Goal: Task Accomplishment & Management: Complete application form

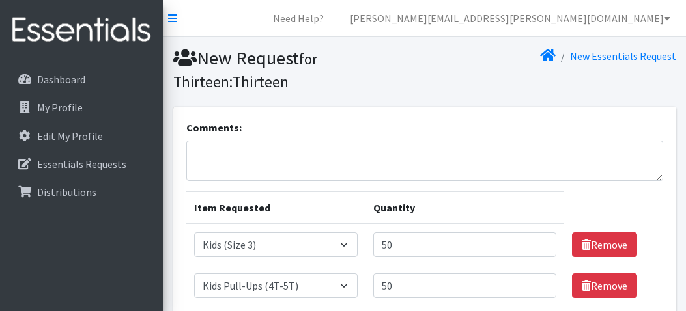
select select "15069"
select select "15074"
select select "15041"
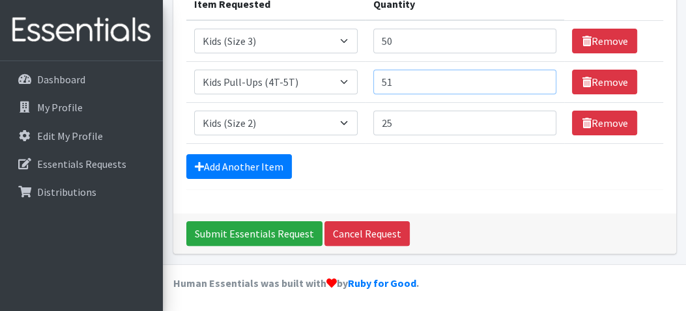
click at [538, 78] on input "51" at bounding box center [465, 82] width 184 height 25
click at [538, 78] on input "52" at bounding box center [465, 82] width 184 height 25
click at [538, 78] on input "53" at bounding box center [465, 82] width 184 height 25
click at [538, 78] on input "54" at bounding box center [465, 82] width 184 height 25
click at [538, 78] on input "55" at bounding box center [465, 82] width 184 height 25
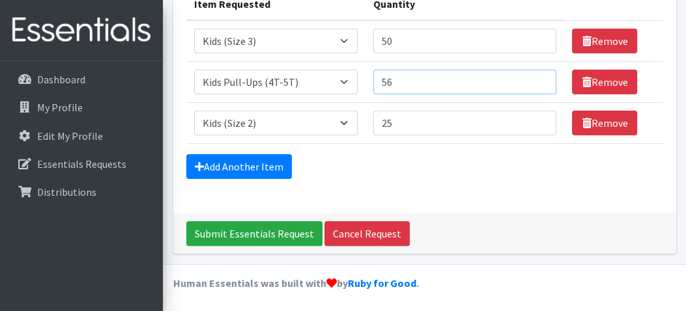
click at [538, 78] on input "56" at bounding box center [465, 82] width 184 height 25
click at [538, 78] on input "57" at bounding box center [465, 82] width 184 height 25
click at [538, 78] on input "58" at bounding box center [465, 82] width 184 height 25
click at [538, 78] on input "59" at bounding box center [465, 82] width 184 height 25
click at [538, 78] on input "60" at bounding box center [465, 82] width 184 height 25
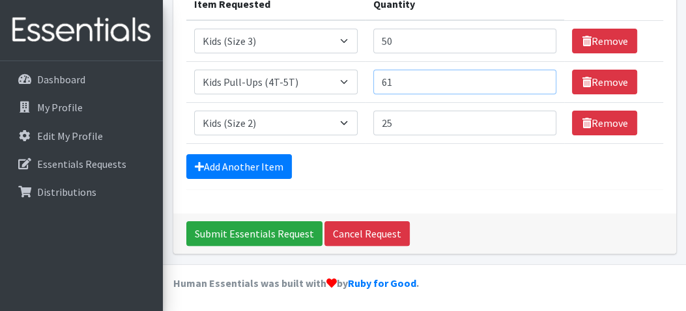
click at [538, 78] on input "61" at bounding box center [465, 82] width 184 height 25
click at [538, 78] on input "62" at bounding box center [465, 82] width 184 height 25
click at [538, 78] on input "63" at bounding box center [465, 82] width 184 height 25
click at [538, 78] on input "64" at bounding box center [465, 82] width 184 height 25
click at [538, 78] on input "65" at bounding box center [465, 82] width 184 height 25
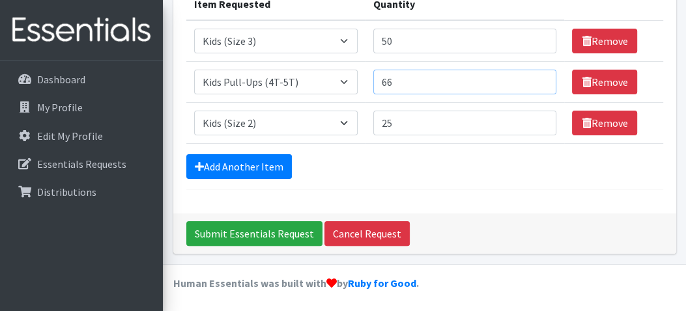
click at [538, 78] on input "66" at bounding box center [465, 82] width 184 height 25
click at [538, 78] on input "67" at bounding box center [465, 82] width 184 height 25
click at [538, 78] on input "68" at bounding box center [465, 82] width 184 height 25
click at [538, 78] on input "69" at bounding box center [465, 82] width 184 height 25
click at [538, 78] on input "70" at bounding box center [465, 82] width 184 height 25
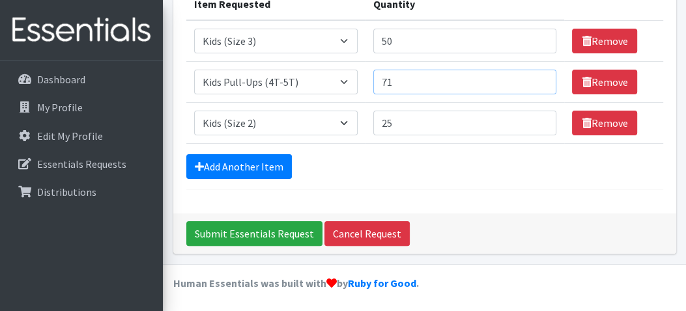
click at [538, 78] on input "71" at bounding box center [465, 82] width 184 height 25
click at [538, 78] on input "72" at bounding box center [465, 82] width 184 height 25
click at [538, 78] on input "73" at bounding box center [465, 82] width 184 height 25
click at [538, 78] on input "74" at bounding box center [465, 82] width 184 height 25
click at [538, 78] on input "75" at bounding box center [465, 82] width 184 height 25
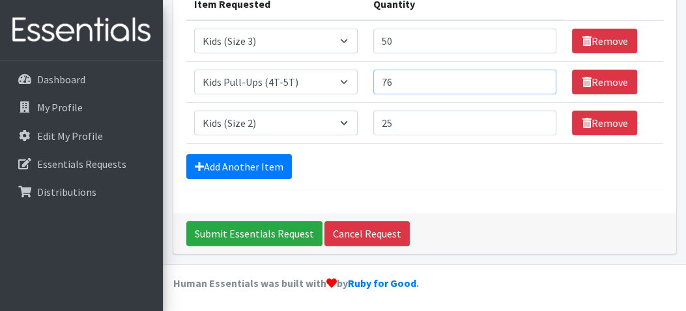
click at [538, 78] on input "76" at bounding box center [465, 82] width 184 height 25
click at [538, 78] on input "77" at bounding box center [465, 82] width 184 height 25
click at [538, 78] on input "78" at bounding box center [465, 82] width 184 height 25
click at [538, 78] on input "79" at bounding box center [465, 82] width 184 height 25
click at [538, 78] on input "80" at bounding box center [465, 82] width 184 height 25
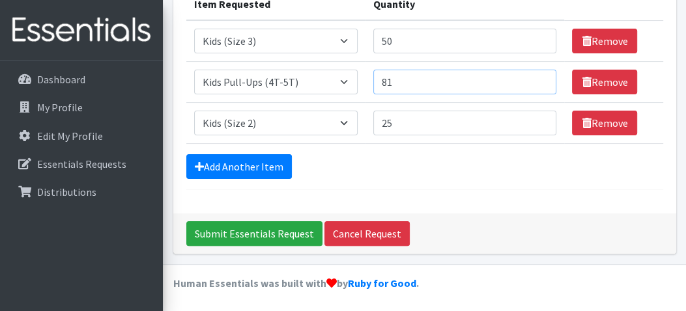
click at [538, 78] on input "81" at bounding box center [465, 82] width 184 height 25
click at [538, 78] on input "82" at bounding box center [465, 82] width 184 height 25
click at [538, 78] on input "83" at bounding box center [465, 82] width 184 height 25
click at [538, 78] on input "84" at bounding box center [465, 82] width 184 height 25
click at [538, 78] on input "85" at bounding box center [465, 82] width 184 height 25
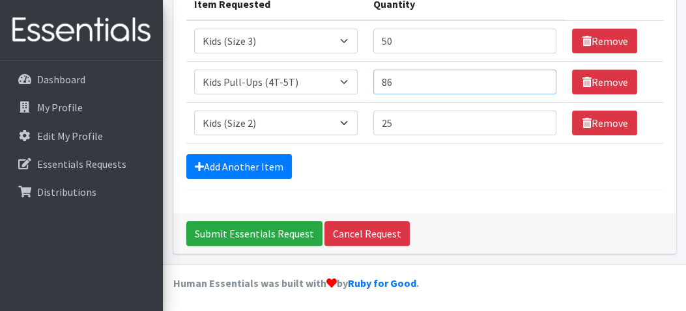
click at [538, 78] on input "86" at bounding box center [465, 82] width 184 height 25
click at [538, 78] on input "87" at bounding box center [465, 82] width 184 height 25
click at [538, 78] on input "88" at bounding box center [465, 82] width 184 height 25
click at [538, 78] on input "89" at bounding box center [465, 82] width 184 height 25
click at [538, 78] on input "90" at bounding box center [465, 82] width 184 height 25
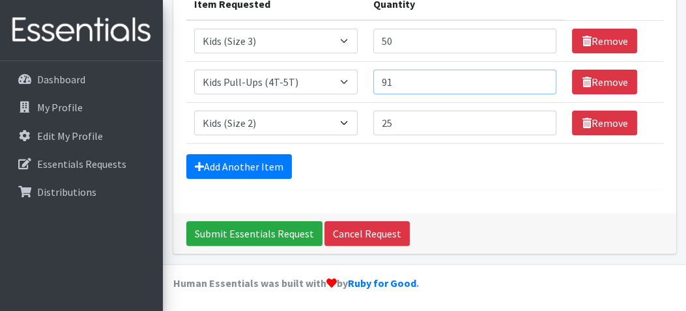
click at [538, 78] on input "91" at bounding box center [465, 82] width 184 height 25
click at [538, 78] on input "92" at bounding box center [465, 82] width 184 height 25
click at [538, 78] on input "93" at bounding box center [465, 82] width 184 height 25
click at [538, 78] on input "94" at bounding box center [465, 82] width 184 height 25
click at [538, 78] on input "95" at bounding box center [465, 82] width 184 height 25
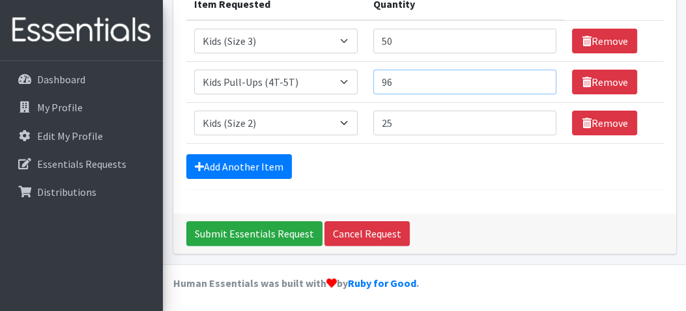
click at [538, 78] on input "96" at bounding box center [465, 82] width 184 height 25
click at [538, 78] on input "97" at bounding box center [465, 82] width 184 height 25
click at [538, 78] on input "98" at bounding box center [465, 82] width 184 height 25
click at [538, 78] on input "99" at bounding box center [465, 82] width 184 height 25
type input "100"
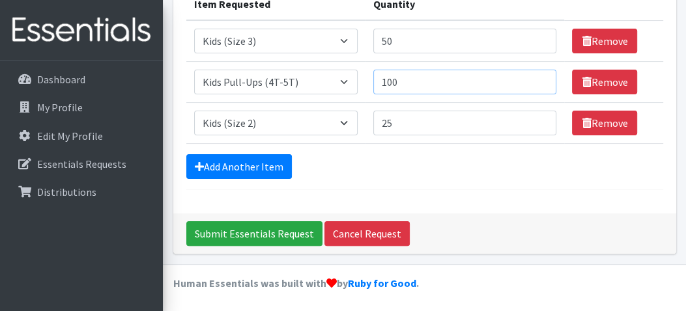
click at [538, 78] on input "100" at bounding box center [465, 82] width 184 height 25
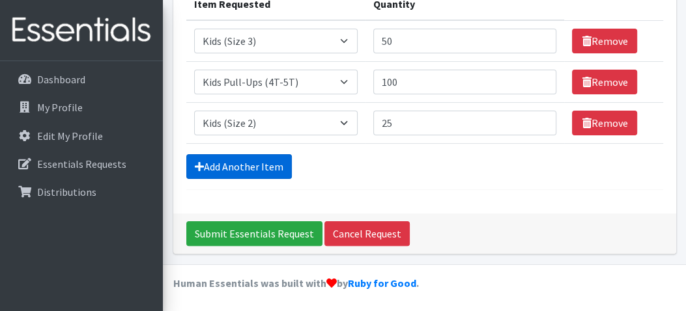
click at [265, 166] on link "Add Another Item" at bounding box center [239, 166] width 106 height 25
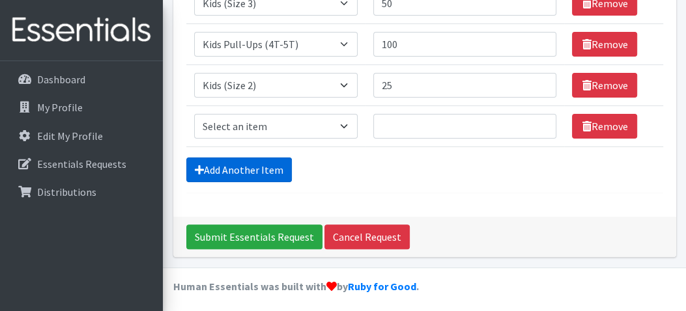
scroll to position [245, 0]
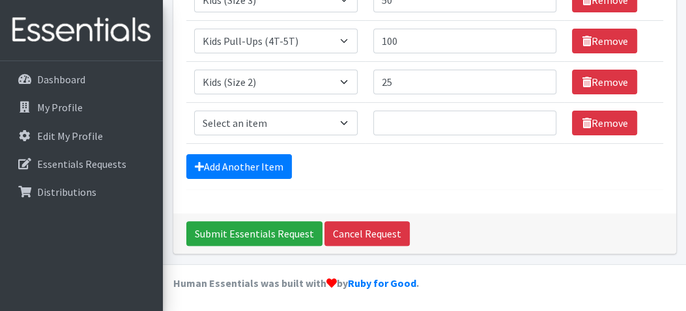
drag, startPoint x: 265, startPoint y: 166, endPoint x: 199, endPoint y: 183, distance: 67.9
click at [198, 183] on form "Comments: Item Requested Quantity Item Requested Select an item 1 month period …" at bounding box center [424, 32] width 477 height 315
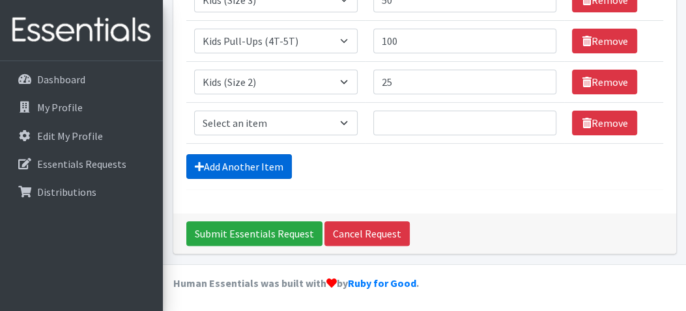
click at [236, 159] on link "Add Another Item" at bounding box center [239, 166] width 106 height 25
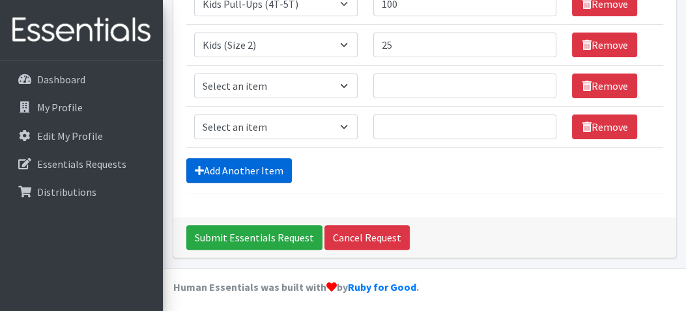
scroll to position [286, 0]
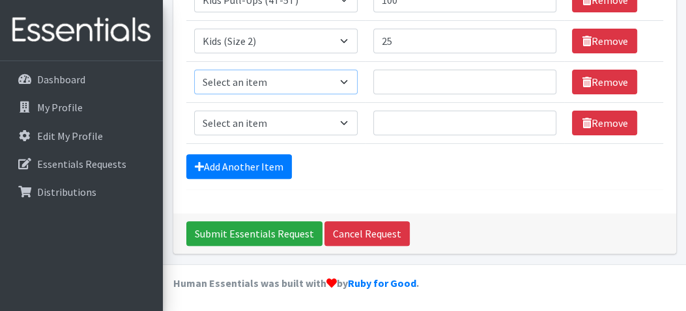
click at [349, 76] on select "Select an item 1 month period supply kit Kids (Newborn) Kids (Size 1) Kids (Siz…" at bounding box center [276, 82] width 164 height 25
select select "15044"
click at [194, 70] on select "Select an item 1 month period supply kit Kids (Newborn) Kids (Size 1) Kids (Siz…" at bounding box center [276, 82] width 164 height 25
click at [352, 121] on select "Select an item 1 month period supply kit Kids (Newborn) Kids (Size 1) Kids (Siz…" at bounding box center [276, 123] width 164 height 25
select select "15071"
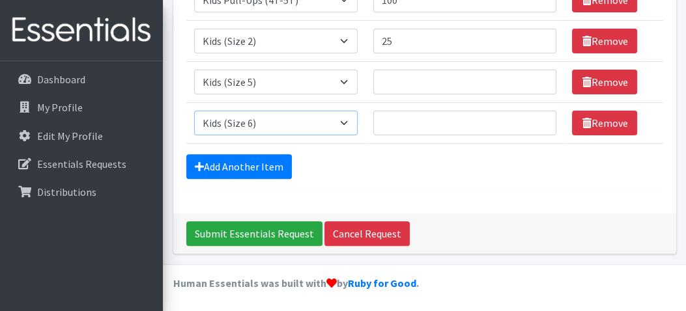
click at [194, 111] on select "Select an item 1 month period supply kit Kids (Newborn) Kids (Size 1) Kids (Siz…" at bounding box center [276, 123] width 164 height 25
click at [537, 78] on input "1" at bounding box center [465, 82] width 184 height 25
click at [537, 78] on input "2" at bounding box center [465, 82] width 184 height 25
click at [537, 78] on input "3" at bounding box center [465, 82] width 184 height 25
click at [537, 78] on input "62" at bounding box center [465, 82] width 184 height 25
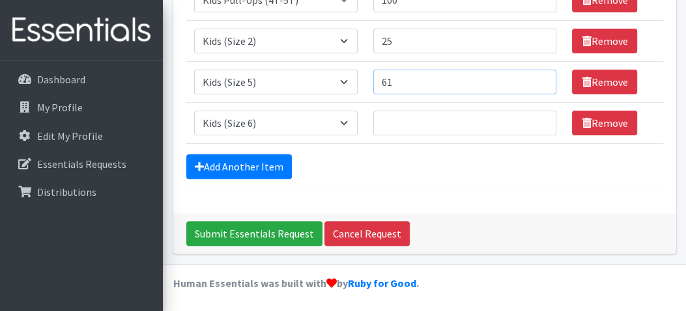
click at [539, 83] on input "61" at bounding box center [465, 82] width 184 height 25
click at [539, 83] on input "60" at bounding box center [465, 82] width 184 height 25
click at [539, 83] on input "59" at bounding box center [465, 82] width 184 height 25
click at [539, 83] on input "58" at bounding box center [465, 82] width 184 height 25
click at [539, 83] on input "57" at bounding box center [465, 82] width 184 height 25
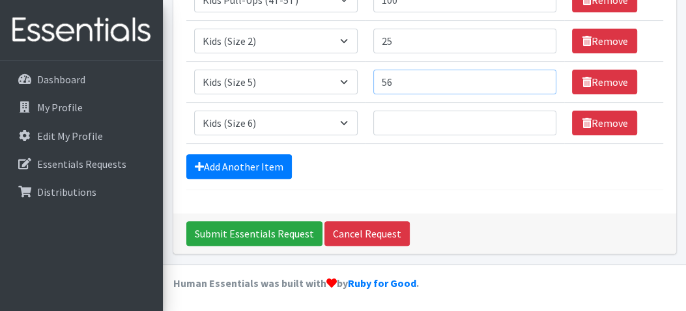
click at [539, 83] on input "56" at bounding box center [465, 82] width 184 height 25
click at [539, 83] on input "55" at bounding box center [465, 82] width 184 height 25
click at [539, 83] on input "54" at bounding box center [465, 82] width 184 height 25
click at [539, 83] on input "53" at bounding box center [465, 82] width 184 height 25
click at [539, 83] on input "52" at bounding box center [465, 82] width 184 height 25
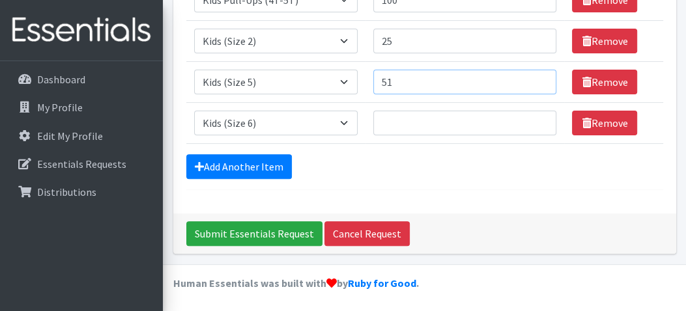
click at [539, 83] on input "51" at bounding box center [465, 82] width 184 height 25
type input "50"
click at [539, 83] on input "50" at bounding box center [465, 82] width 184 height 25
click at [539, 117] on input "1" at bounding box center [465, 123] width 184 height 25
click at [539, 117] on input "53" at bounding box center [465, 123] width 184 height 25
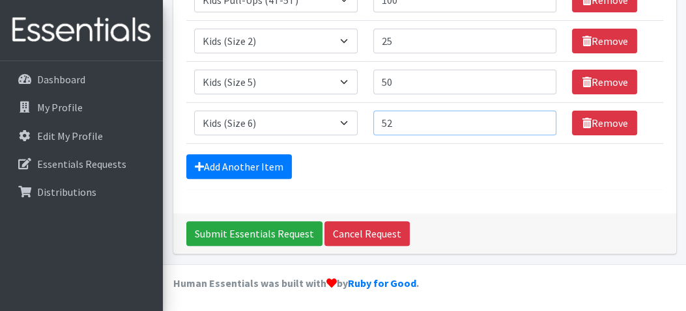
click at [539, 124] on input "52" at bounding box center [465, 123] width 184 height 25
click at [539, 124] on input "51" at bounding box center [465, 123] width 184 height 25
type input "50"
click at [539, 124] on input "50" at bounding box center [465, 123] width 184 height 25
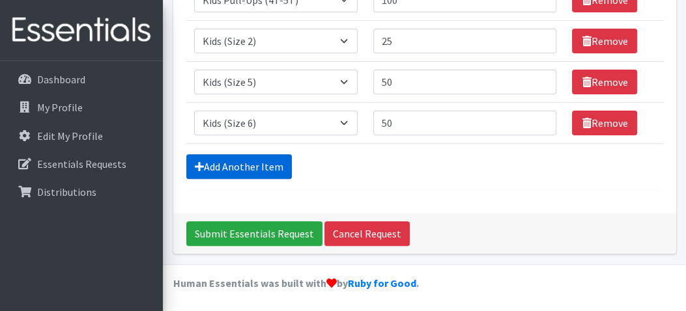
click at [274, 162] on link "Add Another Item" at bounding box center [239, 166] width 106 height 25
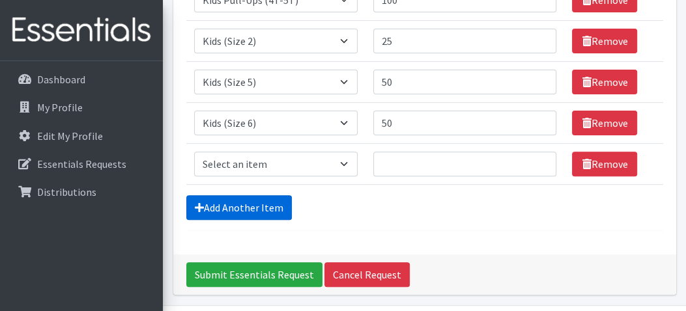
scroll to position [327, 0]
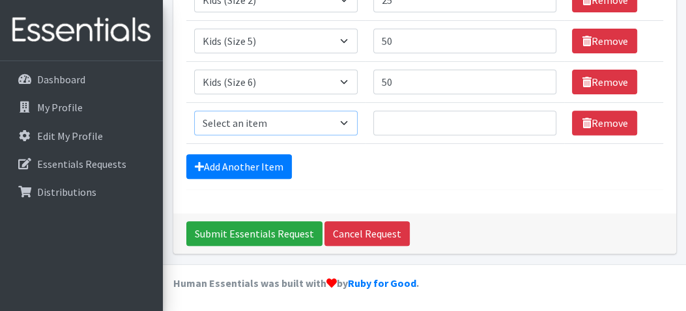
click at [349, 119] on select "Select an item 1 month period supply kit Kids (Newborn) Kids (Size 1) Kids (Siz…" at bounding box center [276, 123] width 164 height 25
select select "15038"
click at [194, 111] on select "Select an item 1 month period supply kit Kids (Newborn) Kids (Size 1) Kids (Siz…" at bounding box center [276, 123] width 164 height 25
click at [538, 117] on input "1" at bounding box center [465, 123] width 184 height 25
click at [538, 117] on input "54" at bounding box center [465, 123] width 184 height 25
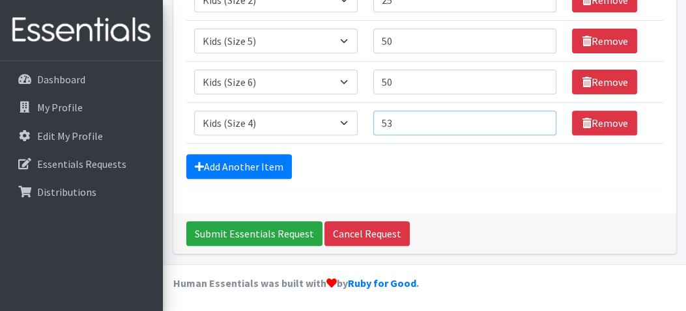
click at [539, 125] on input "53" at bounding box center [465, 123] width 184 height 25
click at [539, 125] on input "52" at bounding box center [465, 123] width 184 height 25
click at [539, 125] on input "51" at bounding box center [465, 123] width 184 height 25
type input "50"
click at [539, 124] on input "50" at bounding box center [465, 123] width 184 height 25
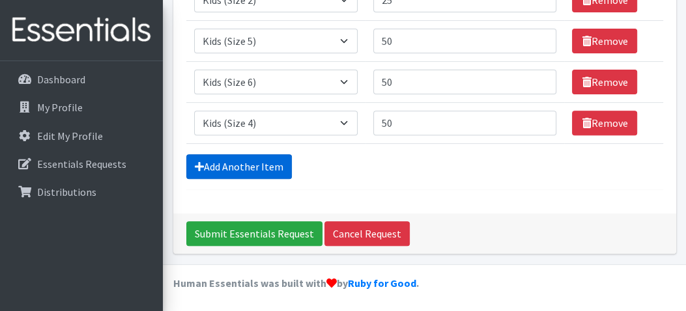
click at [273, 166] on link "Add Another Item" at bounding box center [239, 166] width 106 height 25
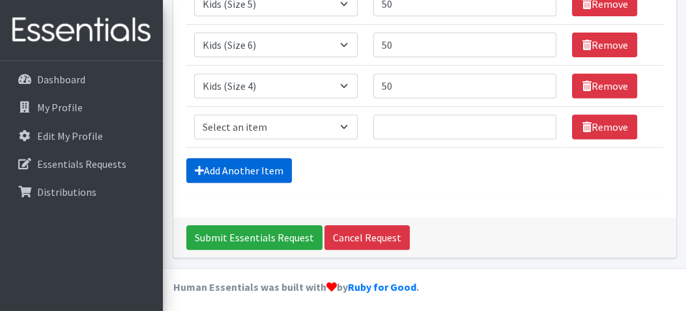
scroll to position [367, 0]
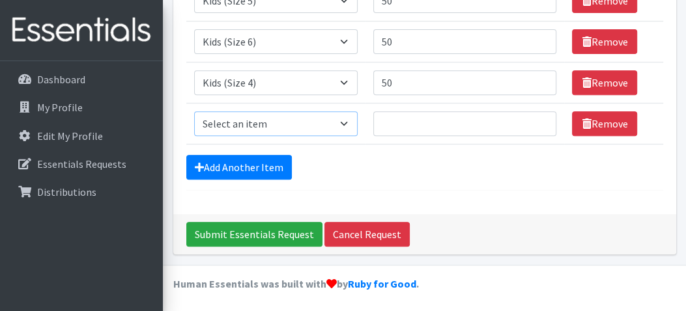
click at [348, 119] on select "Select an item 1 month period supply kit Kids (Newborn) Kids (Size 1) Kids (Siz…" at bounding box center [276, 123] width 164 height 25
select select "15043"
click at [194, 111] on select "Select an item 1 month period supply kit Kids (Newborn) Kids (Size 1) Kids (Siz…" at bounding box center [276, 123] width 164 height 25
click at [539, 117] on input "1" at bounding box center [465, 123] width 184 height 25
click at [539, 117] on input "2" at bounding box center [465, 123] width 184 height 25
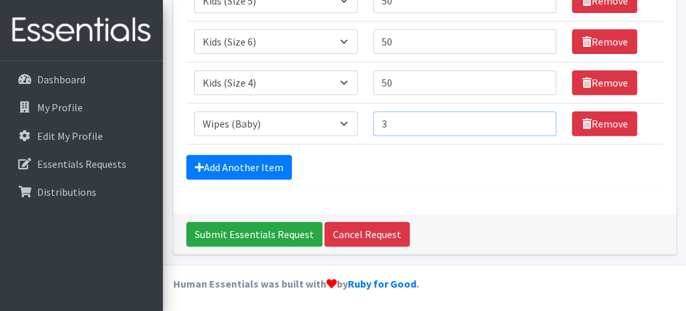
click at [539, 117] on input "3" at bounding box center [465, 123] width 184 height 25
click at [537, 118] on input "4" at bounding box center [465, 123] width 184 height 25
click at [537, 118] on input "5" at bounding box center [465, 123] width 184 height 25
click at [537, 118] on input "6" at bounding box center [465, 123] width 184 height 25
click at [537, 118] on input "7" at bounding box center [465, 123] width 184 height 25
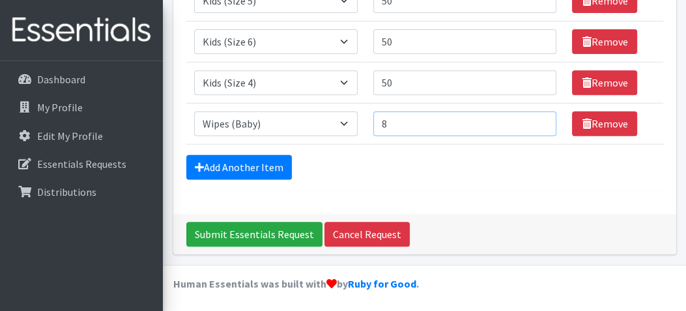
type input "8"
click at [537, 118] on input "8" at bounding box center [465, 123] width 184 height 25
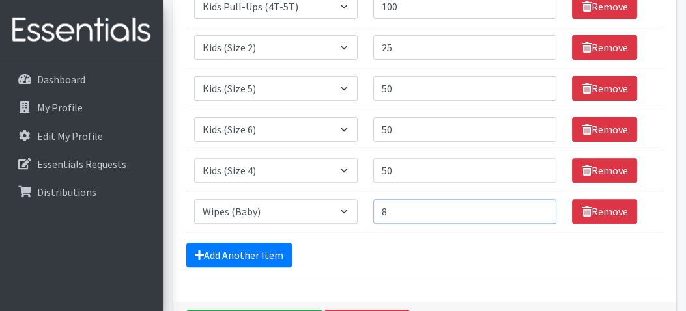
scroll to position [302, 0]
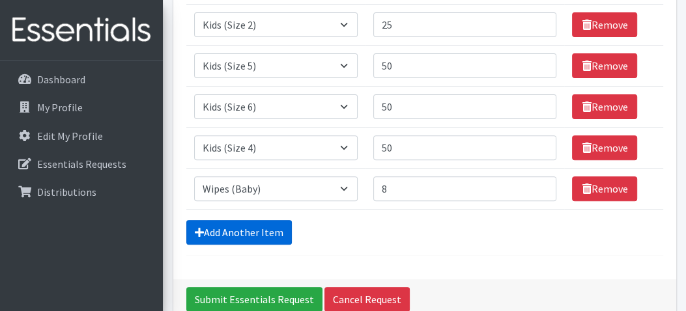
click at [232, 225] on link "Add Another Item" at bounding box center [239, 232] width 106 height 25
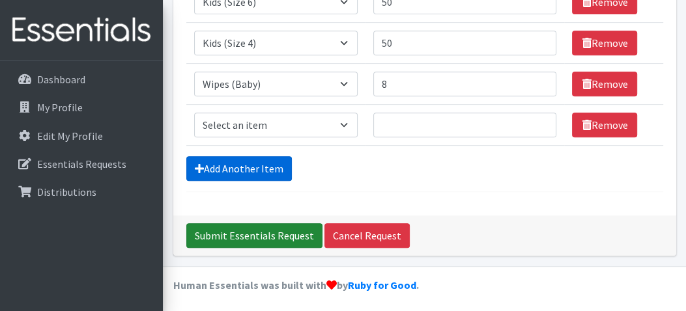
scroll to position [409, 0]
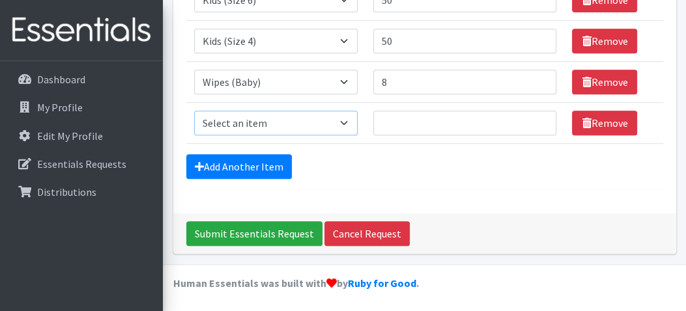
click at [351, 119] on select "Select an item 1 month period supply kit Kids (Newborn) Kids (Size 1) Kids (Siz…" at bounding box center [276, 123] width 164 height 25
select select "15040"
click at [194, 111] on select "Select an item 1 month period supply kit Kids (Newborn) Kids (Size 1) Kids (Siz…" at bounding box center [276, 123] width 164 height 25
click at [537, 117] on input "1" at bounding box center [465, 123] width 184 height 25
click at [537, 117] on input "45" at bounding box center [465, 123] width 184 height 25
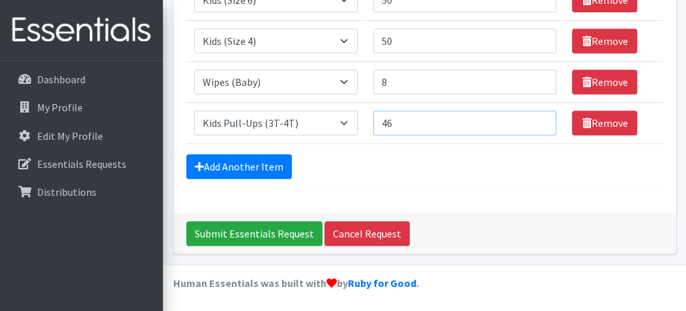
click at [537, 117] on input "46" at bounding box center [465, 123] width 184 height 25
click at [537, 117] on input "47" at bounding box center [465, 123] width 184 height 25
click at [537, 117] on input "48" at bounding box center [465, 123] width 184 height 25
click at [537, 117] on input "49" at bounding box center [465, 123] width 184 height 25
type input "50"
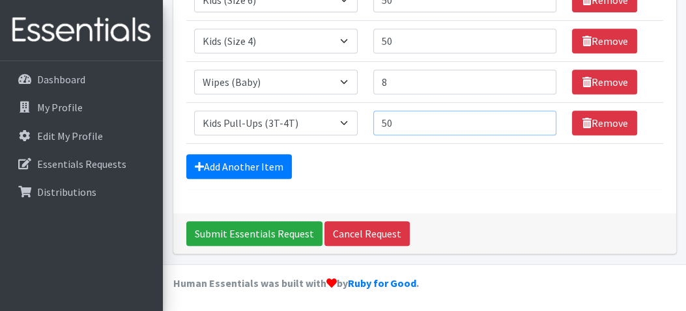
click at [537, 117] on input "50" at bounding box center [465, 123] width 184 height 25
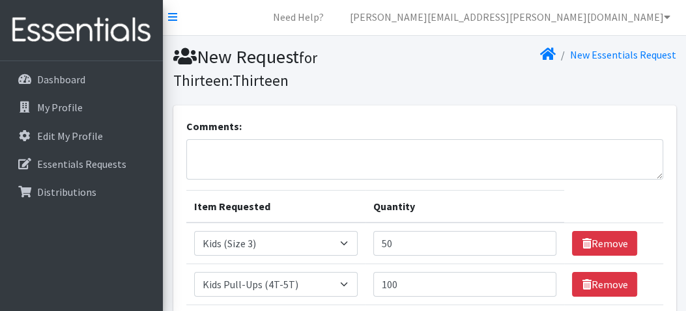
scroll to position [0, 0]
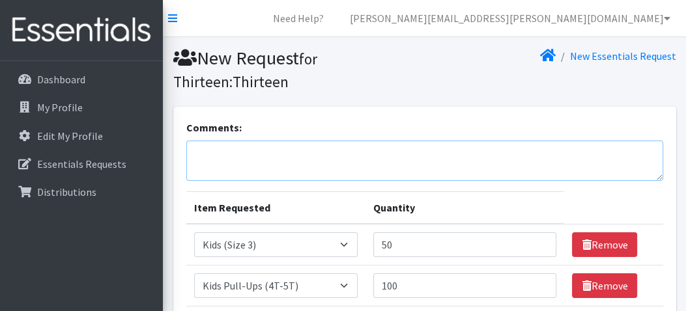
click at [238, 154] on textarea "Comments:" at bounding box center [424, 161] width 477 height 40
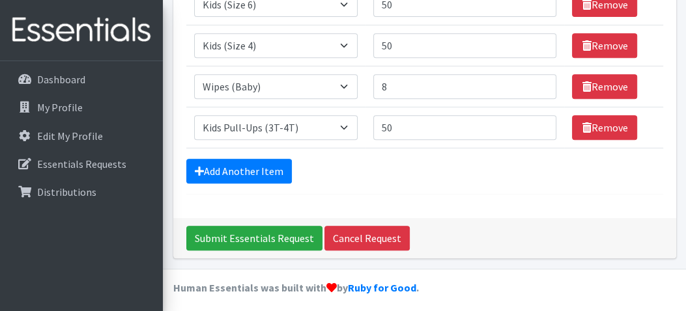
scroll to position [409, 0]
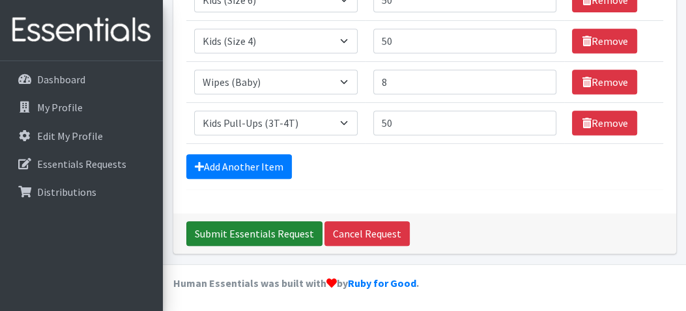
type textarea "October Diaper Order"
click at [258, 227] on input "Submit Essentials Request" at bounding box center [254, 234] width 136 height 25
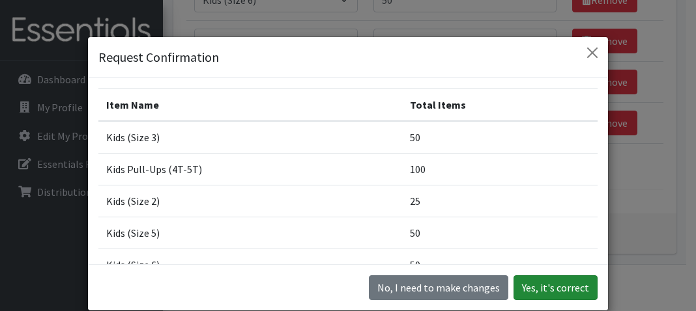
click at [559, 281] on button "Yes, it's correct" at bounding box center [555, 288] width 84 height 25
